Goal: Find specific page/section: Find specific page/section

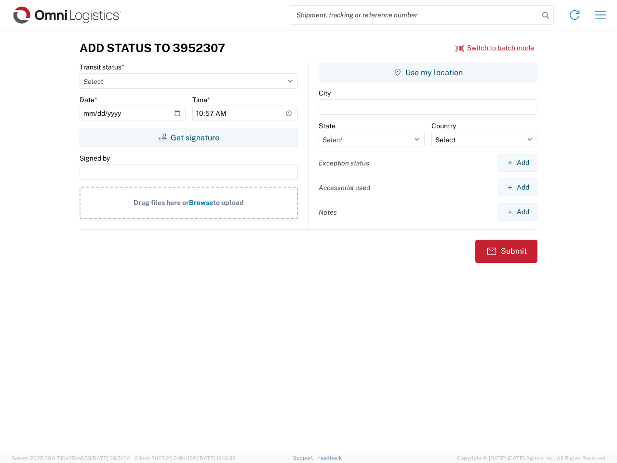
click at [414, 15] on input "search" at bounding box center [414, 15] width 250 height 18
click at [545, 15] on icon at bounding box center [545, 15] width 13 height 13
click at [574, 15] on icon at bounding box center [574, 14] width 15 height 15
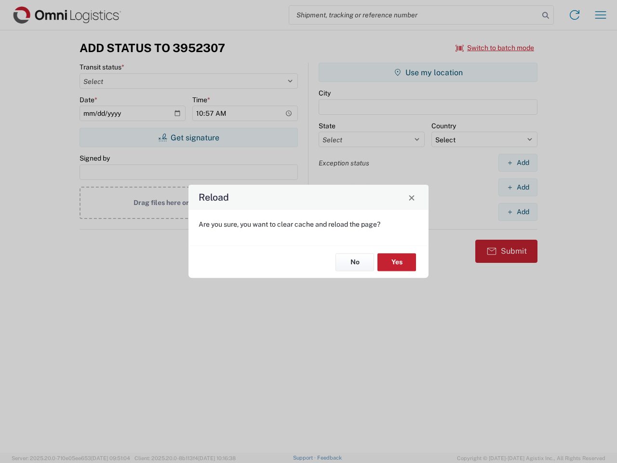
click at [495, 48] on div "Reload Are you sure, you want to clear cache and reload the page? No Yes" at bounding box center [308, 231] width 617 height 463
click at [188, 137] on div "Reload Are you sure, you want to clear cache and reload the page? No Yes" at bounding box center [308, 231] width 617 height 463
click at [428, 72] on div "Reload Are you sure, you want to clear cache and reload the page? No Yes" at bounding box center [308, 231] width 617 height 463
click at [517, 162] on div "Reload Are you sure, you want to clear cache and reload the page? No Yes" at bounding box center [308, 231] width 617 height 463
click at [517, 187] on div "Reload Are you sure, you want to clear cache and reload the page? No Yes" at bounding box center [308, 231] width 617 height 463
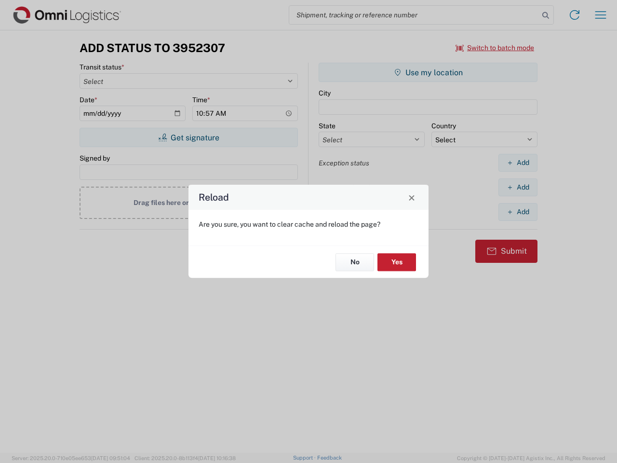
click at [517, 212] on div "Reload Are you sure, you want to clear cache and reload the page? No Yes" at bounding box center [308, 231] width 617 height 463
